Goal: Task Accomplishment & Management: Manage account settings

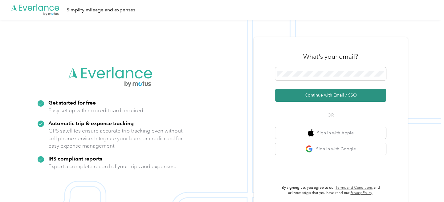
click at [314, 95] on button "Continue with Email / SSO" at bounding box center [330, 95] width 111 height 13
click at [290, 94] on button "Continue with Email / SSO" at bounding box center [330, 95] width 111 height 13
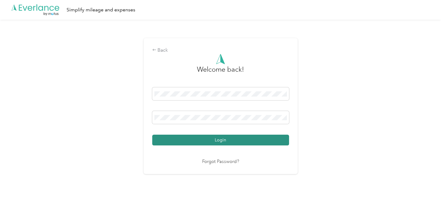
click at [210, 137] on button "Login" at bounding box center [220, 140] width 137 height 11
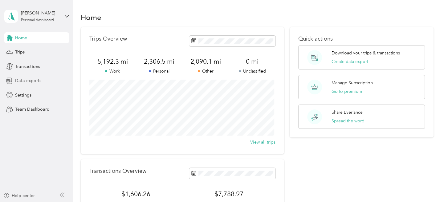
click at [34, 81] on span "Data exports" at bounding box center [28, 81] width 26 height 6
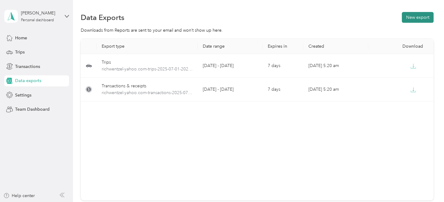
click at [414, 18] on button "New export" at bounding box center [418, 17] width 32 height 11
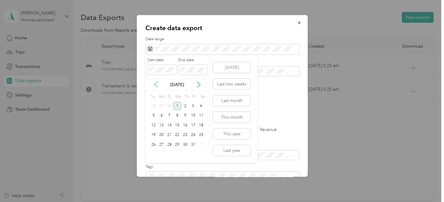
click at [155, 83] on icon at bounding box center [156, 85] width 6 height 6
click at [169, 105] on div "1" at bounding box center [169, 106] width 8 height 8
click at [198, 85] on icon at bounding box center [199, 85] width 6 height 6
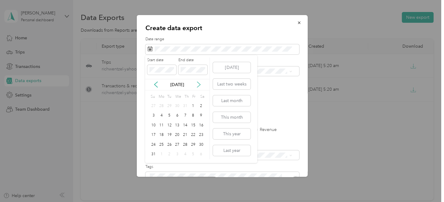
click at [198, 85] on icon at bounding box center [199, 85] width 6 height 6
click at [155, 85] on icon at bounding box center [155, 85] width 3 height 6
click at [170, 144] on div "30" at bounding box center [169, 145] width 8 height 8
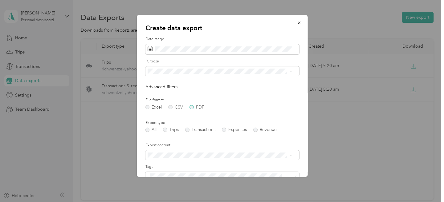
click at [194, 107] on label "PDF" at bounding box center [196, 107] width 15 height 4
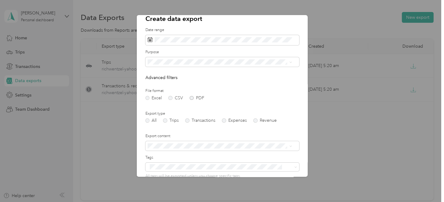
scroll to position [31, 0]
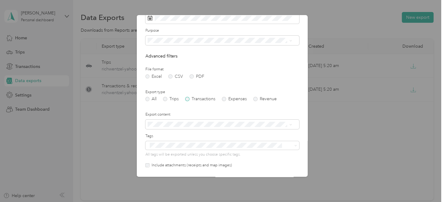
click at [187, 101] on label "Transactions" at bounding box center [200, 99] width 30 height 4
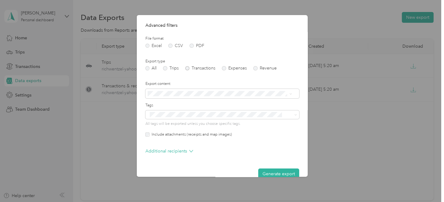
scroll to position [73, 0]
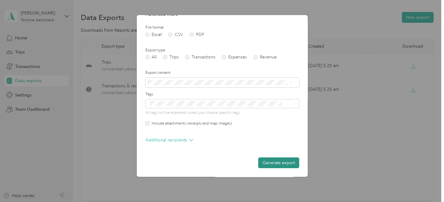
click at [276, 164] on button "Generate export" at bounding box center [278, 163] width 41 height 11
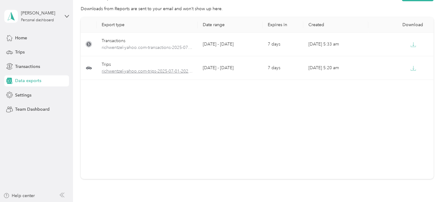
scroll to position [0, 0]
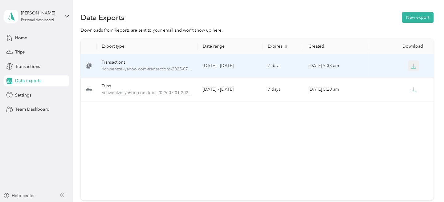
click at [412, 67] on icon "button" at bounding box center [413, 66] width 6 height 6
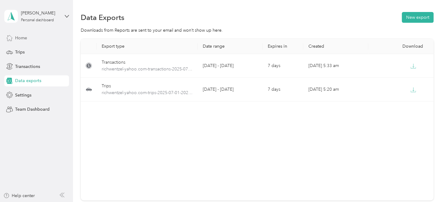
drag, startPoint x: 308, startPoint y: 2, endPoint x: 27, endPoint y: 37, distance: 283.2
click at [27, 37] on span "Home" at bounding box center [21, 38] width 12 height 6
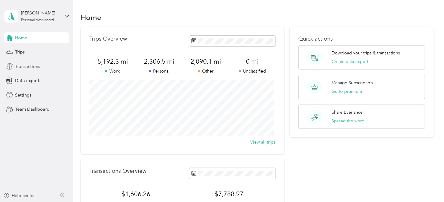
click at [35, 67] on span "Transactions" at bounding box center [27, 66] width 25 height 6
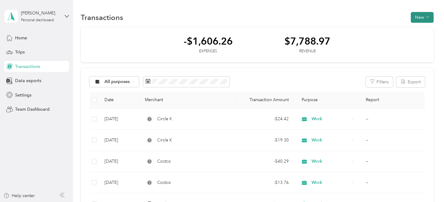
click at [427, 17] on button "New" at bounding box center [422, 17] width 23 height 11
click at [420, 39] on span "Revenue" at bounding box center [418, 40] width 17 height 6
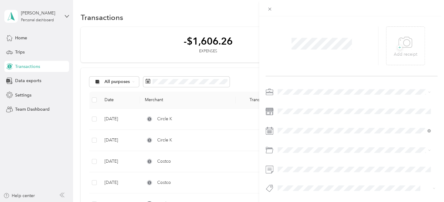
scroll to position [20, 0]
click at [289, 121] on li "Roadie" at bounding box center [353, 119] width 157 height 11
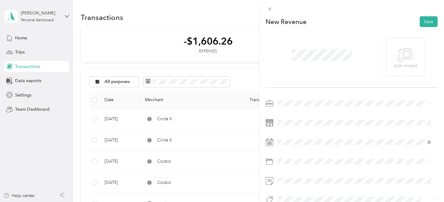
scroll to position [0, 0]
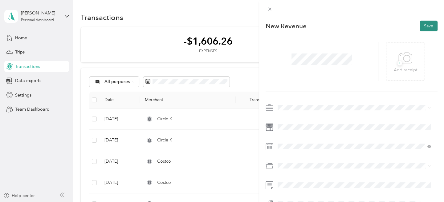
click at [424, 24] on button "Save" at bounding box center [429, 26] width 18 height 11
click at [423, 27] on button "Save" at bounding box center [429, 26] width 18 height 11
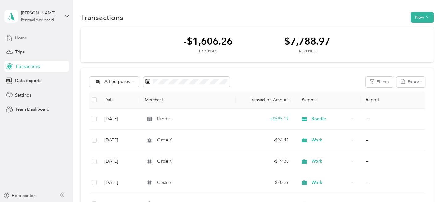
click at [26, 38] on span "Home" at bounding box center [21, 38] width 12 height 6
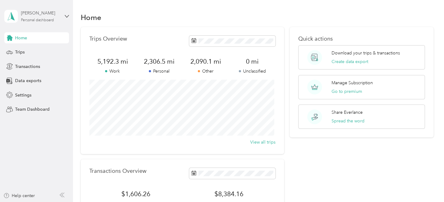
click at [42, 21] on div "Personal dashboard" at bounding box center [37, 20] width 33 height 4
click at [24, 49] on div "Log out" at bounding box center [22, 50] width 24 height 6
